Goal: Check status: Check status

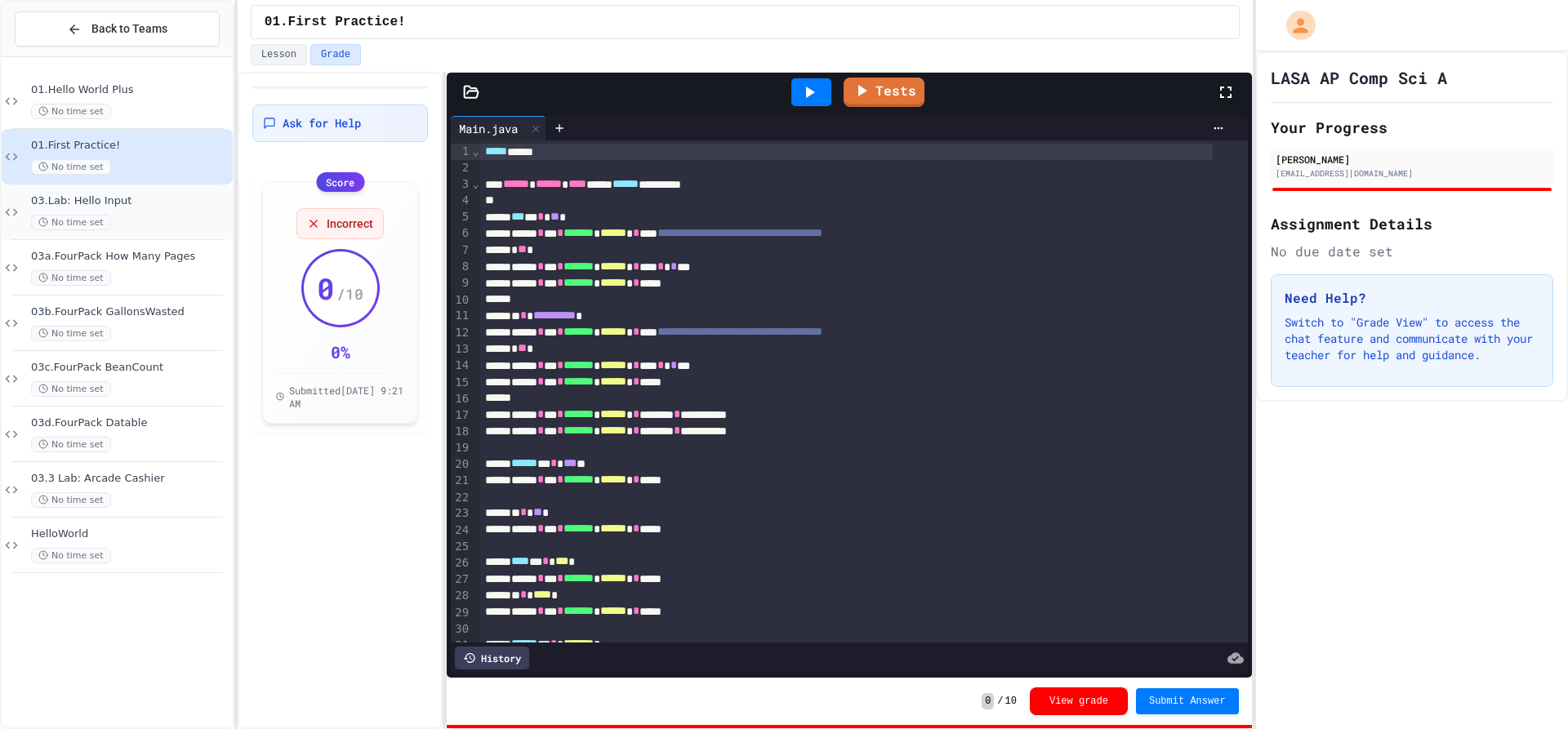
click at [97, 217] on span "No time set" at bounding box center [70, 222] width 80 height 16
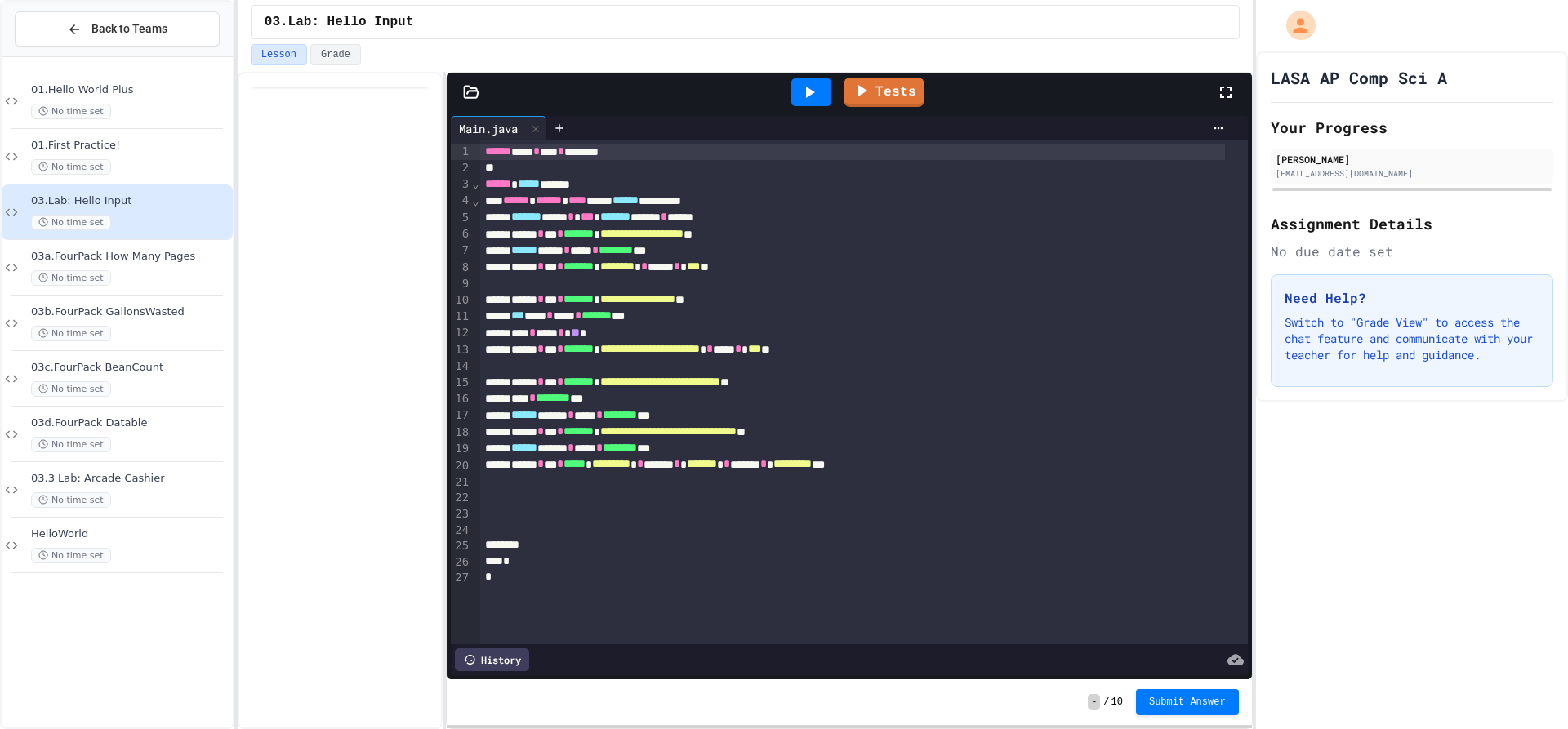
click at [200, 271] on div "No time set" at bounding box center [129, 278] width 198 height 16
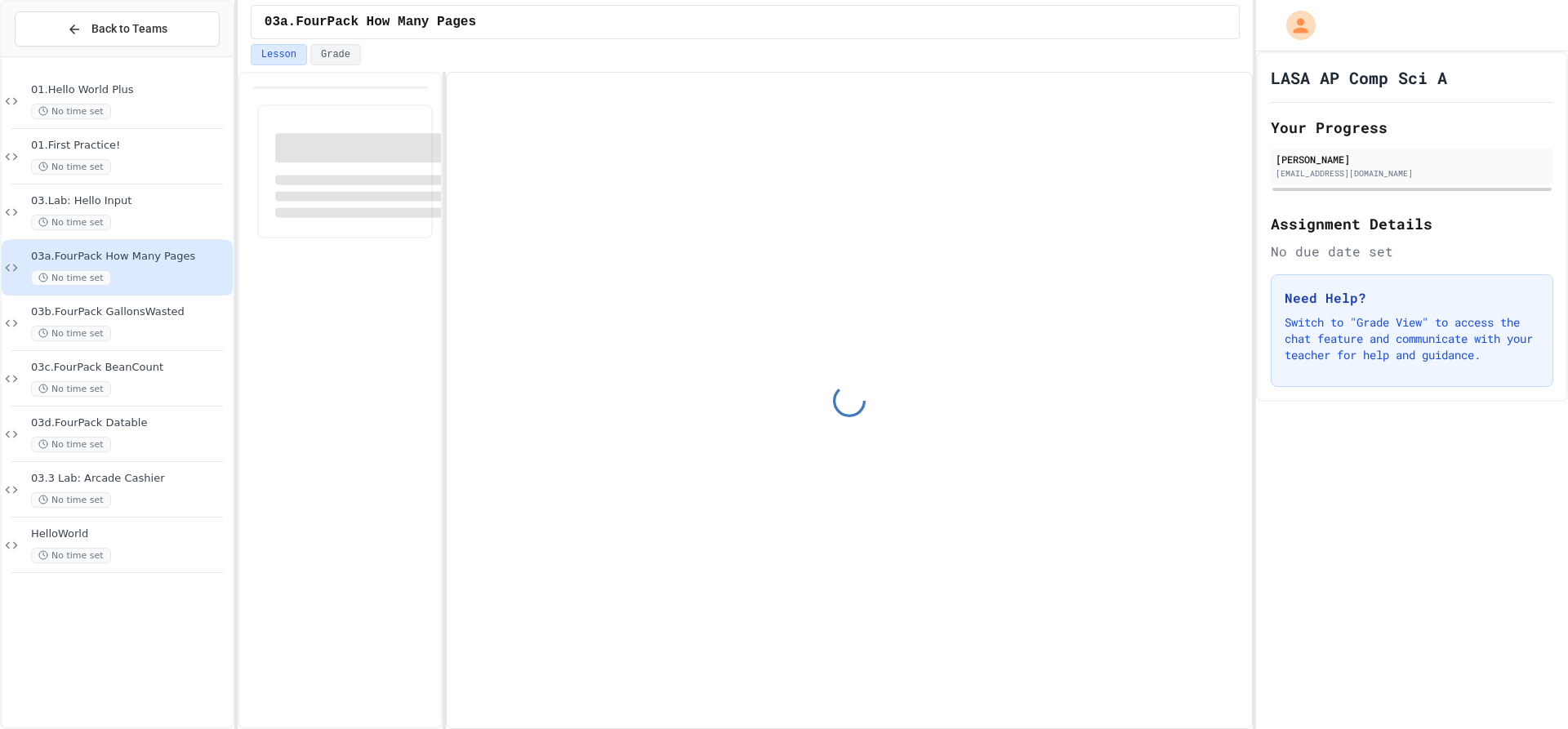
click at [117, 411] on div "03d.FourPack Datable No time set" at bounding box center [117, 434] width 231 height 56
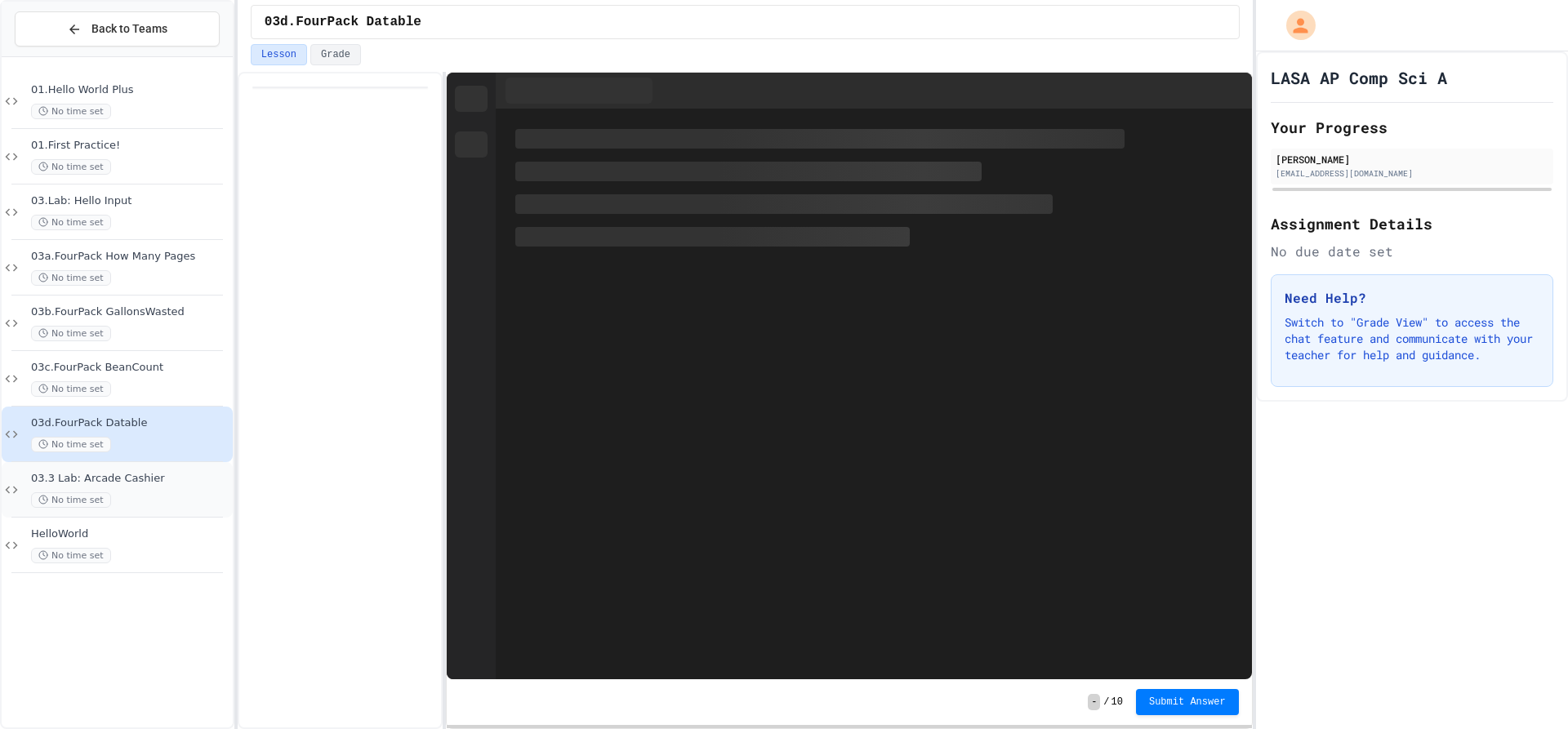
click at [114, 499] on div "No time set" at bounding box center [129, 500] width 198 height 16
